Goal: Task Accomplishment & Management: Use online tool/utility

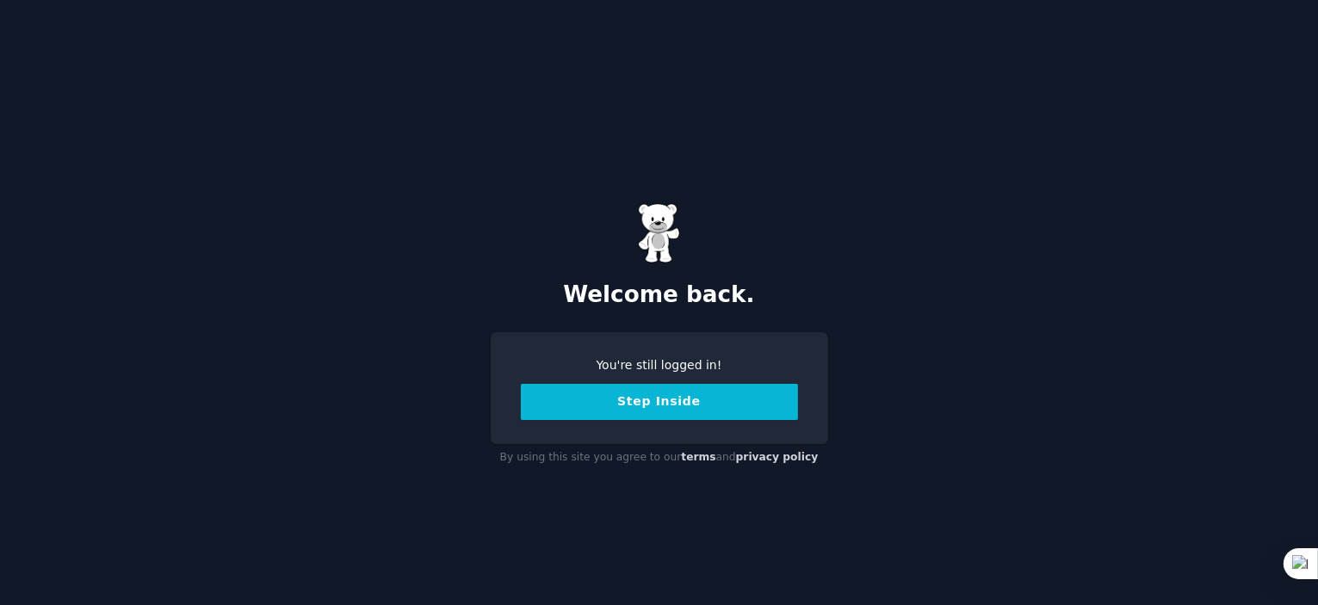
click at [670, 399] on button "Step Inside" at bounding box center [659, 402] width 277 height 36
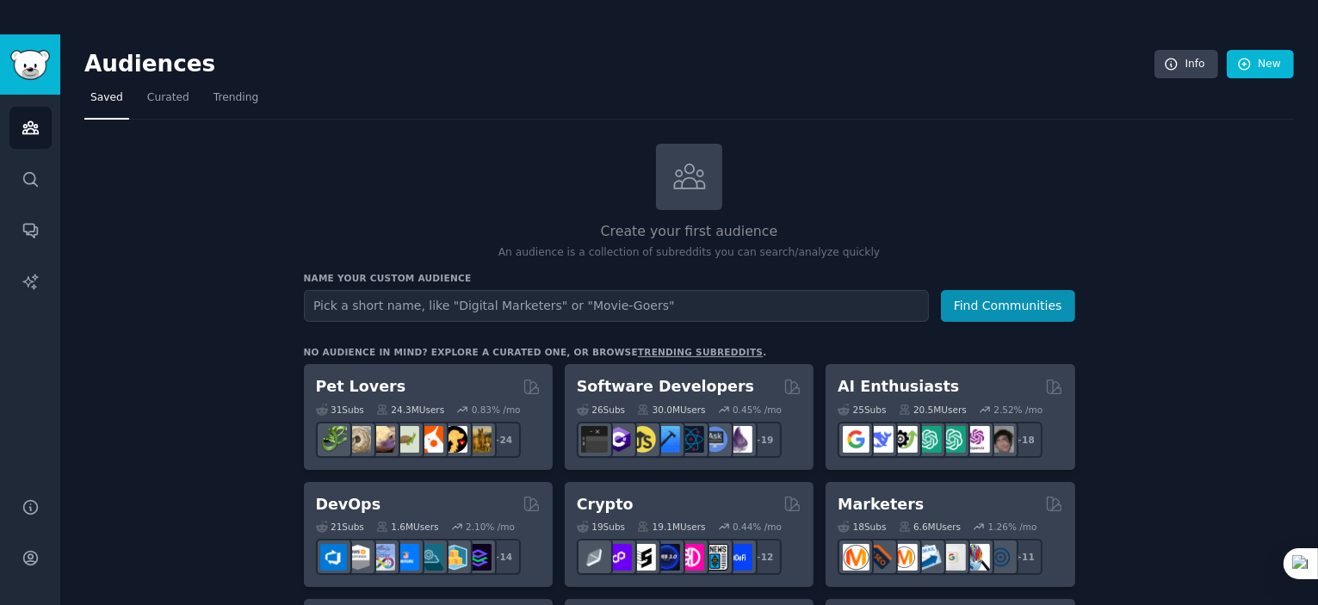
click at [696, 292] on input "text" at bounding box center [616, 306] width 625 height 32
type input "Resturaunts"
click at [995, 319] on button "Find Communities" at bounding box center [1008, 306] width 134 height 32
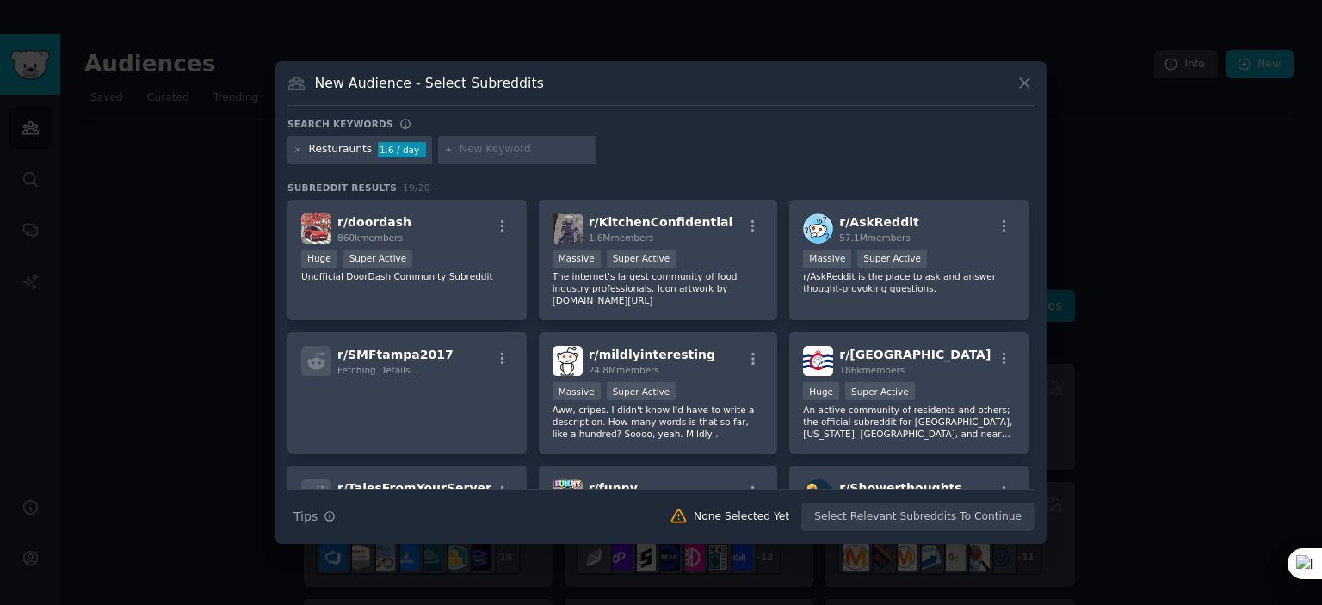
click at [1024, 74] on icon at bounding box center [1025, 83] width 18 height 18
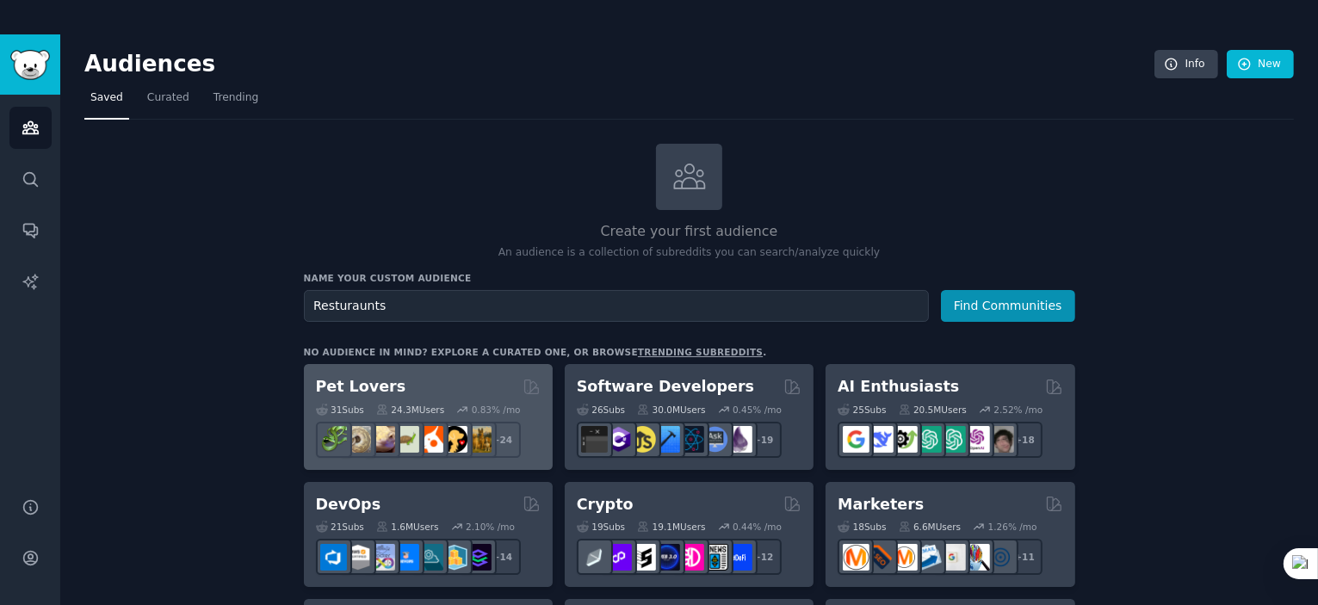
click at [309, 364] on div "Pet Lovers 31 Sub s 24.3M Users 0.83 % /mo + 24" at bounding box center [428, 417] width 249 height 106
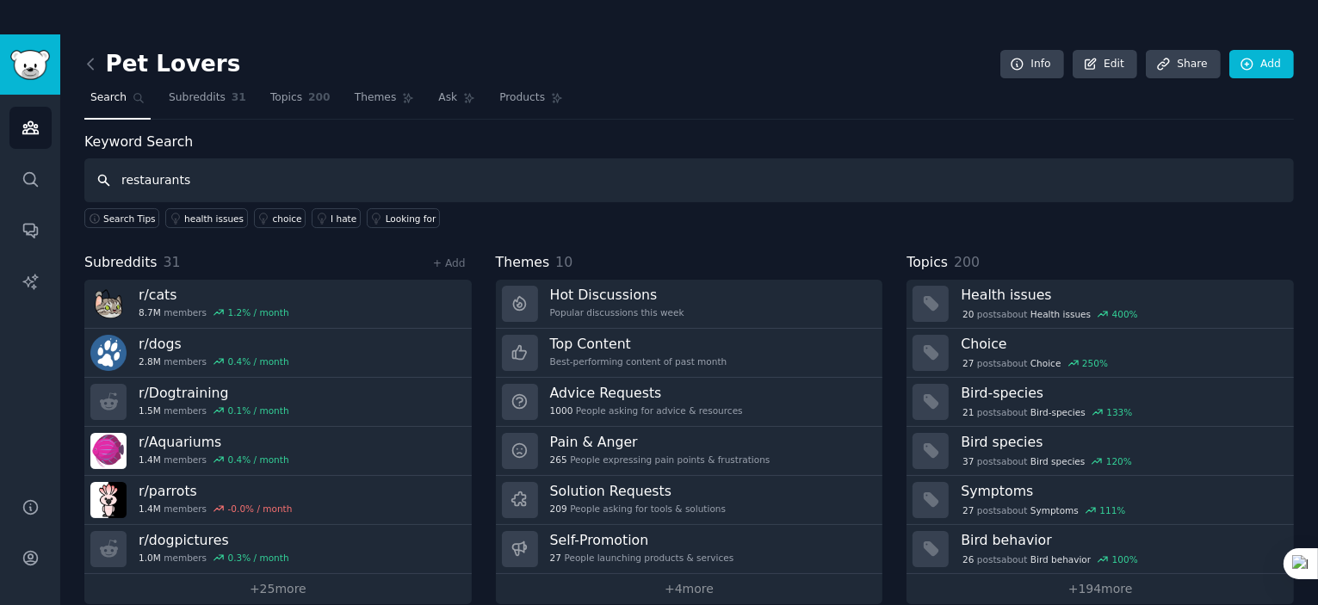
type input "restaurants"
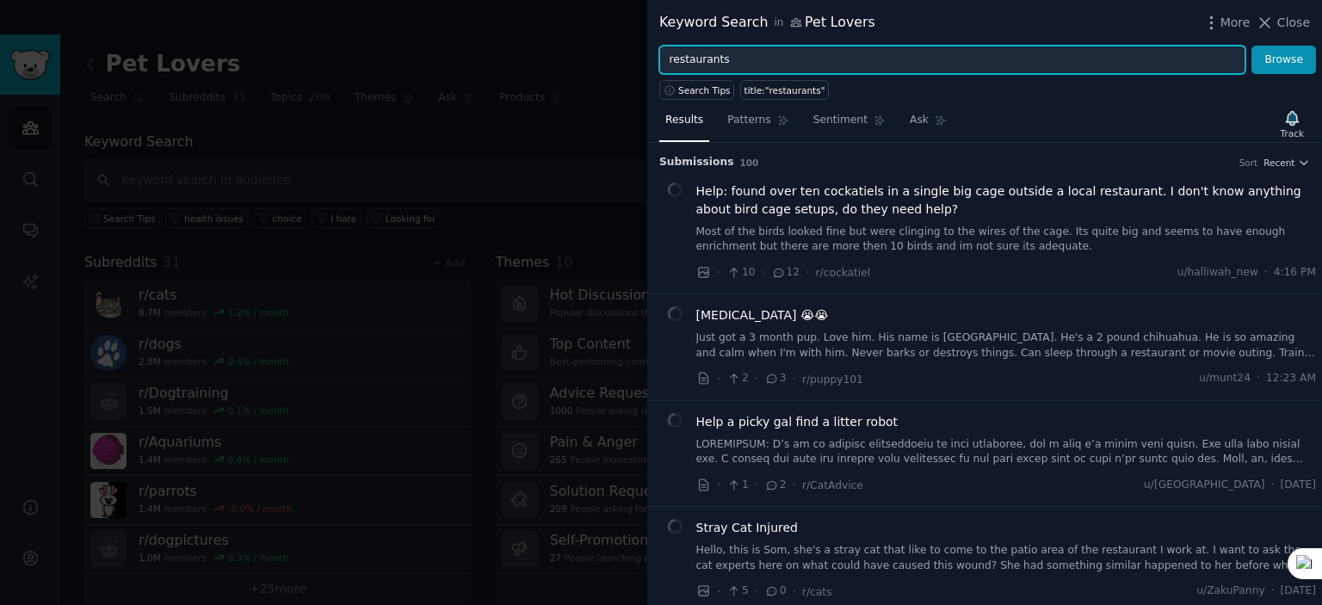
click at [813, 59] on input "restaurants" at bounding box center [952, 60] width 586 height 29
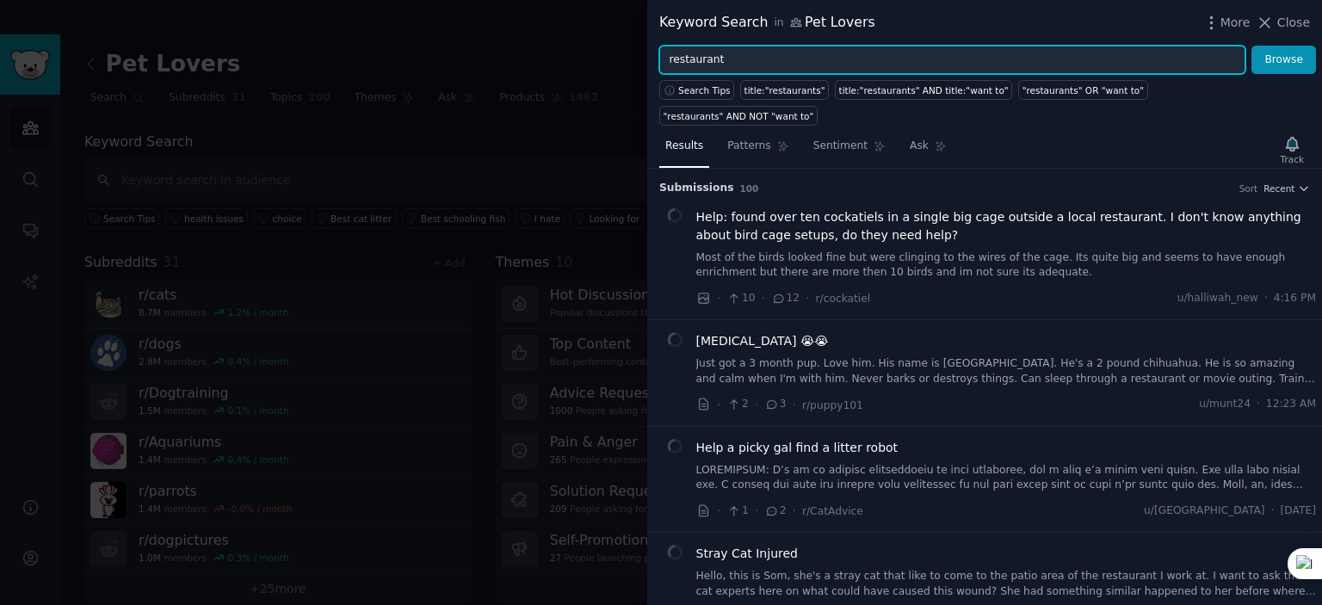
type input "restaurant"
click at [1252, 46] on button "Browse" at bounding box center [1284, 60] width 65 height 29
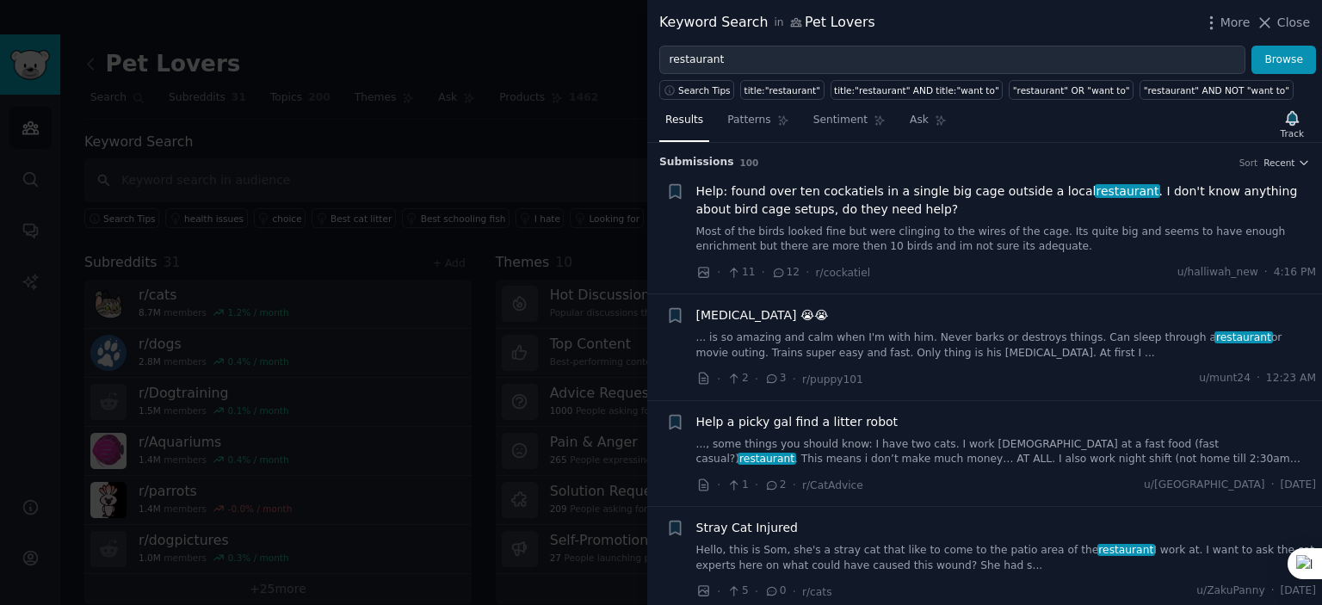
click at [53, 359] on div at bounding box center [661, 302] width 1322 height 605
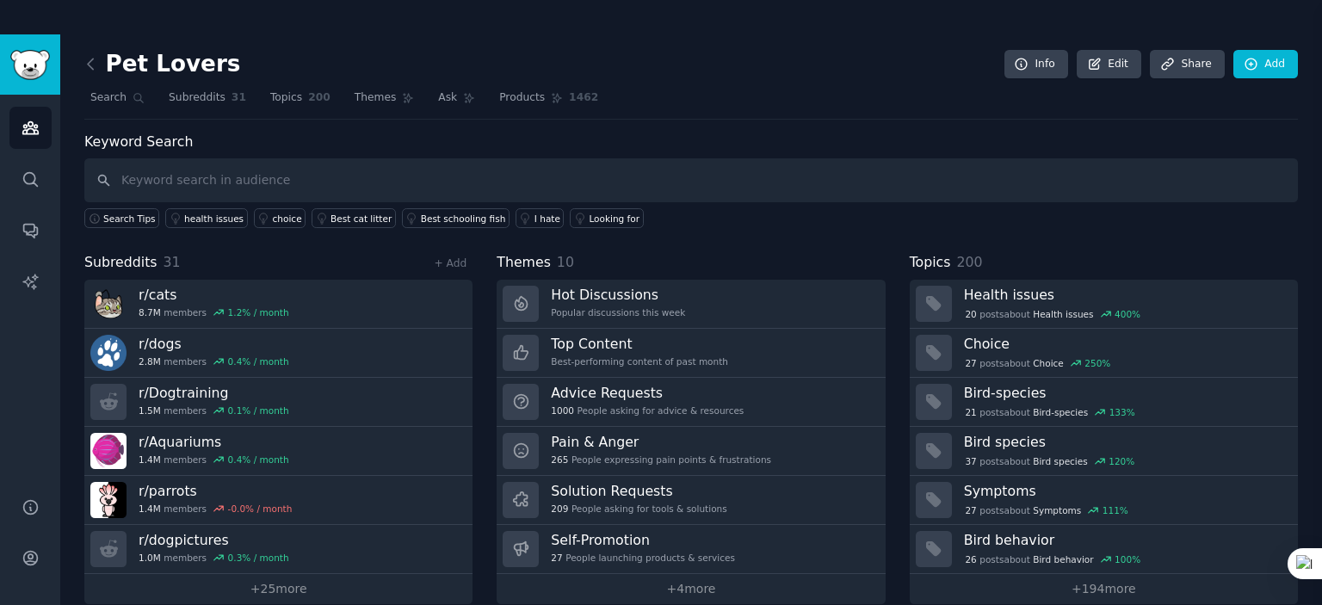
click at [53, 359] on div "Audiences Search Conversations AI Reports" at bounding box center [30, 286] width 60 height 382
click at [85, 55] on icon at bounding box center [91, 64] width 18 height 18
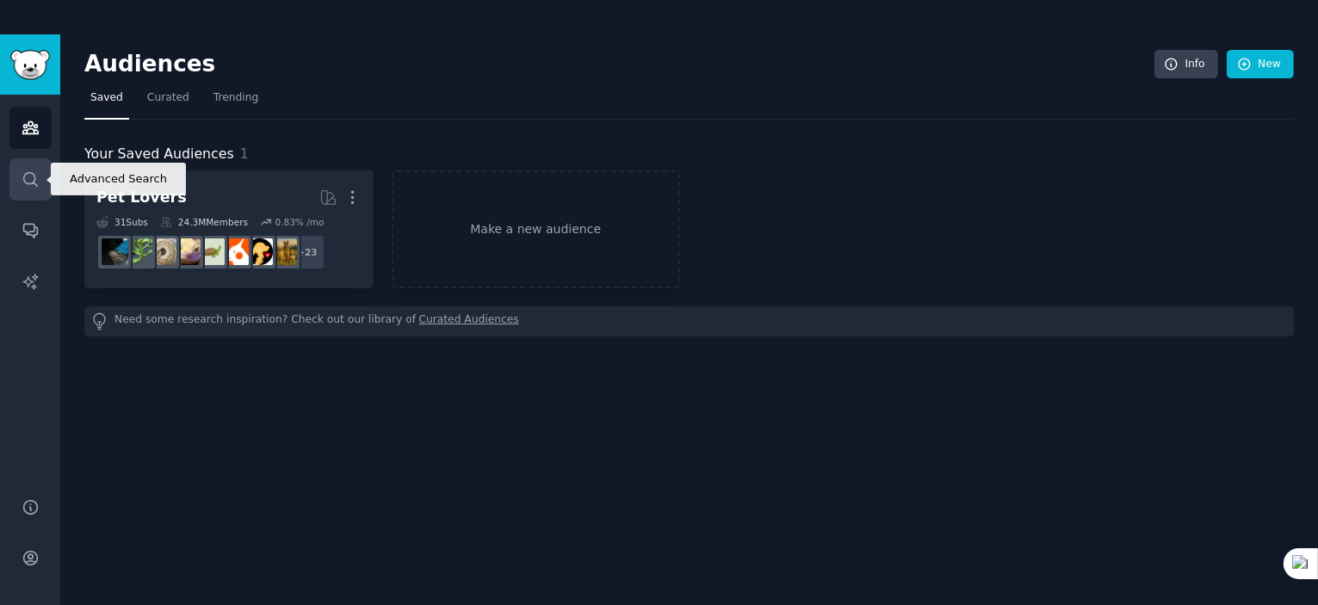
click at [25, 168] on link "Search" at bounding box center [30, 179] width 42 height 42
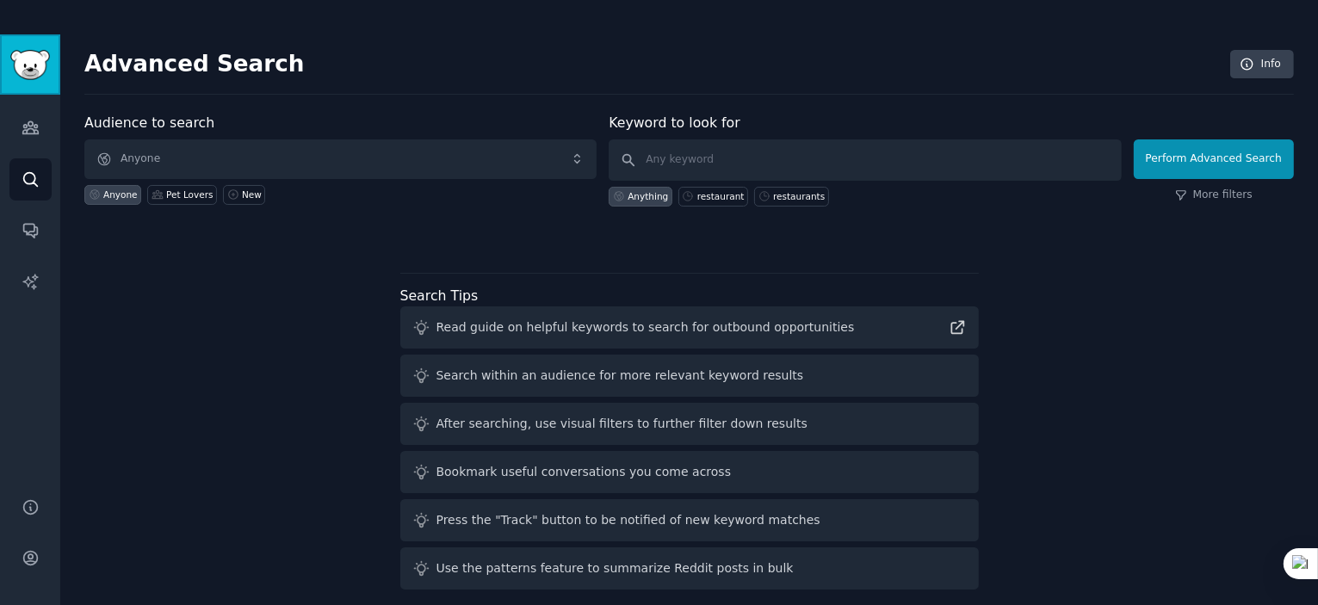
click at [24, 83] on link "Sidebar" at bounding box center [30, 64] width 60 height 60
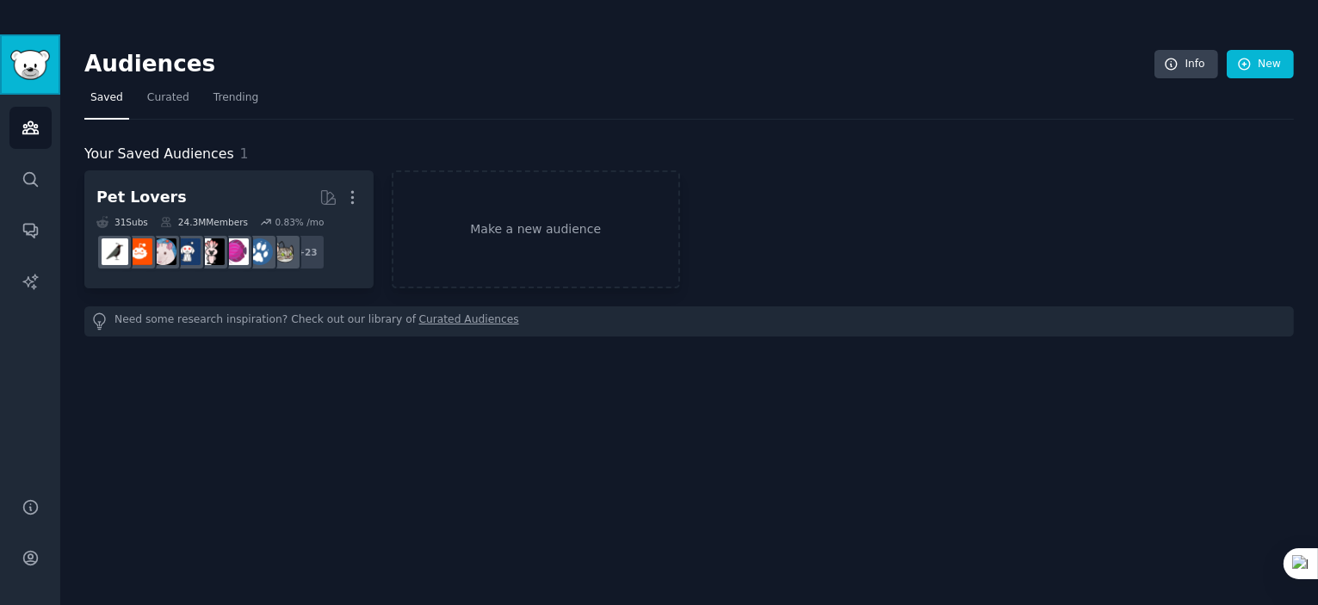
click at [24, 83] on link "Sidebar" at bounding box center [30, 64] width 60 height 60
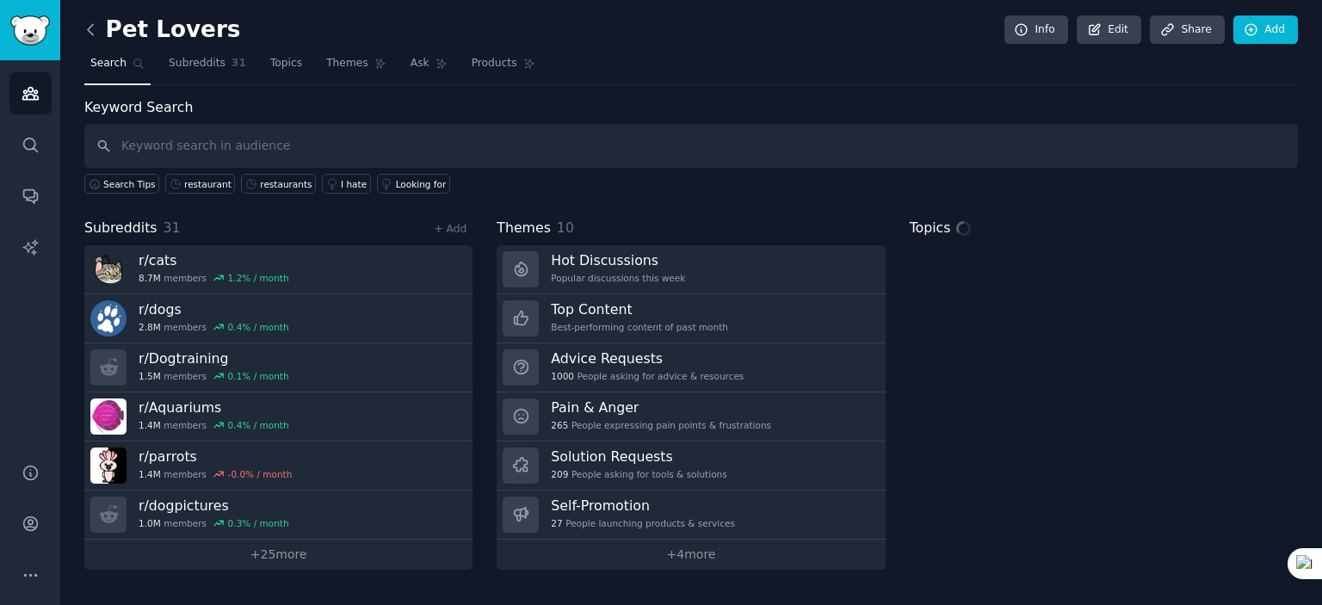
click at [93, 26] on icon at bounding box center [91, 30] width 18 height 18
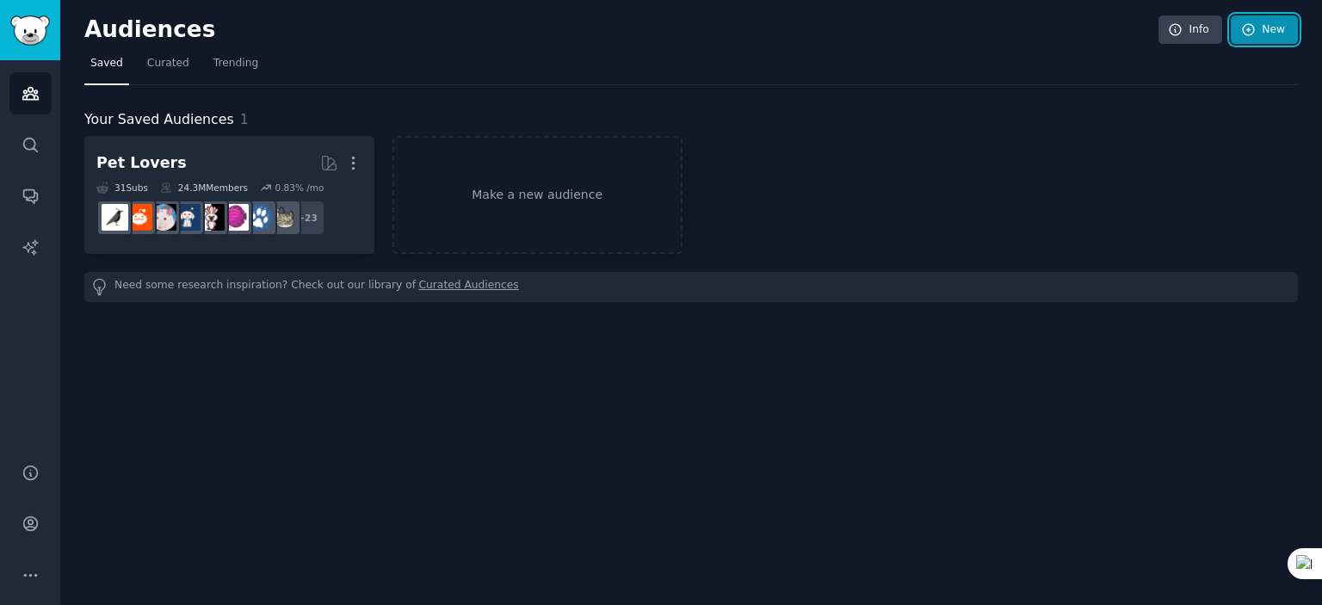
click at [1254, 41] on link "New" at bounding box center [1264, 29] width 67 height 29
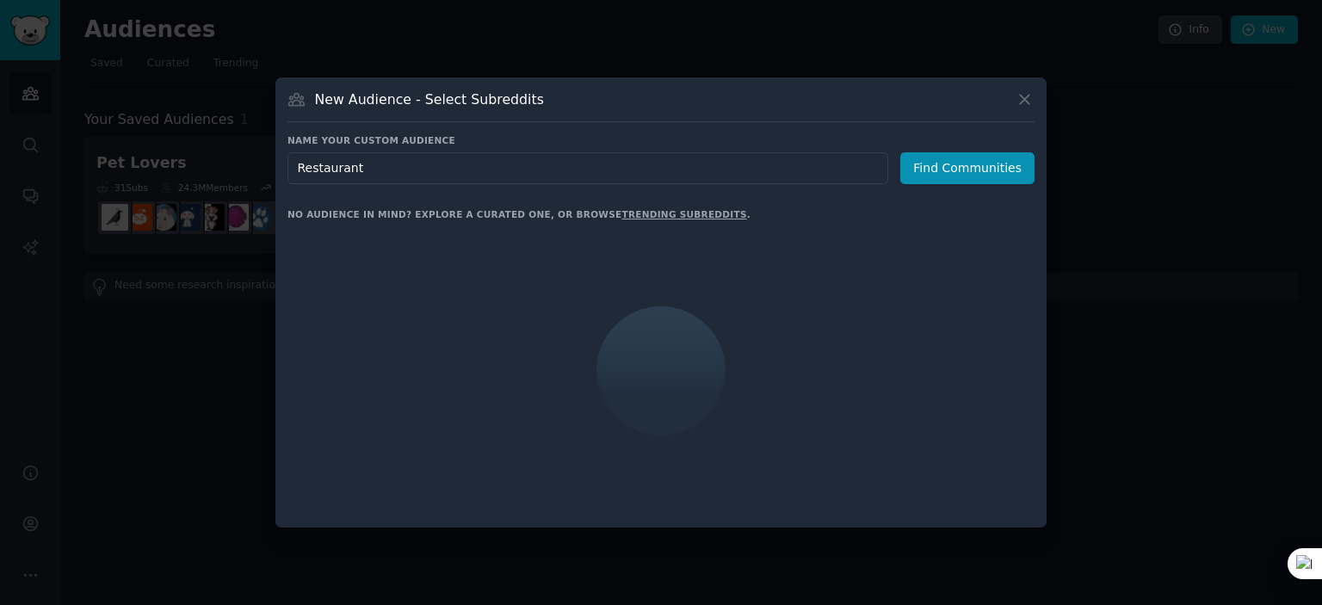
type input "Restaurants"
click button "Find Communities" at bounding box center [968, 168] width 134 height 32
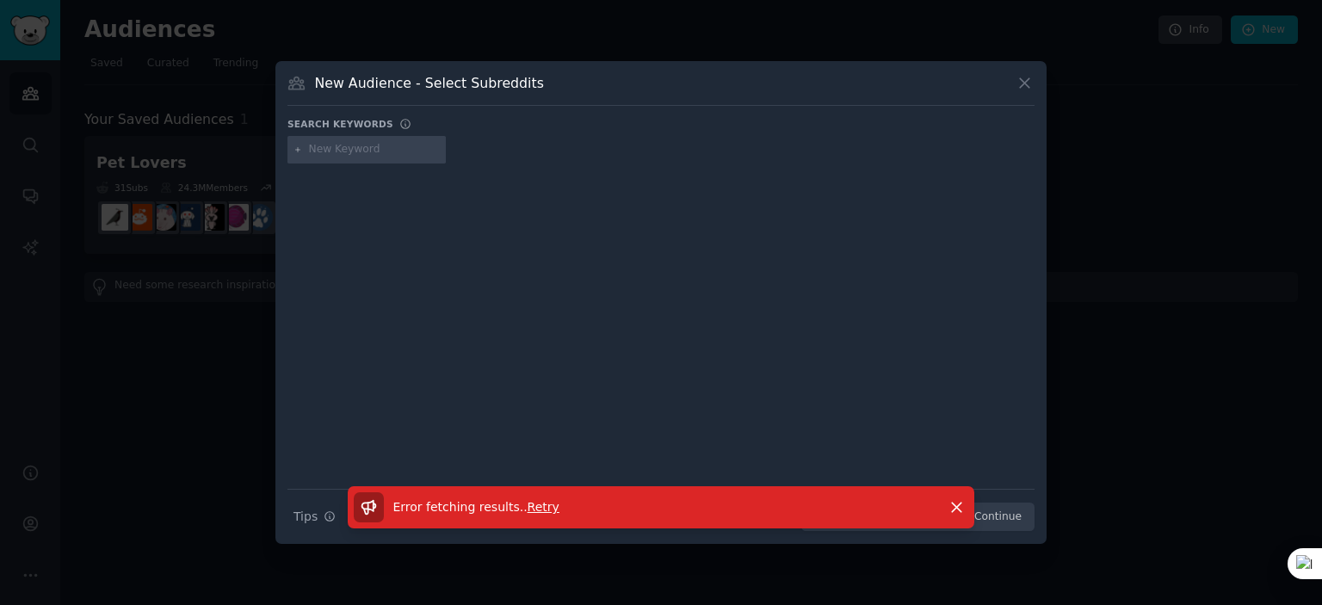
click at [1030, 94] on div "New Audience - Select Subreddits" at bounding box center [661, 89] width 747 height 33
click at [1030, 93] on div "New Audience - Select Subreddits" at bounding box center [661, 89] width 747 height 33
click at [1026, 82] on body "Audiences Search Conversations AI Reports Help Account More Audiences Info New …" at bounding box center [661, 302] width 1322 height 605
